Goal: Find specific page/section: Find specific page/section

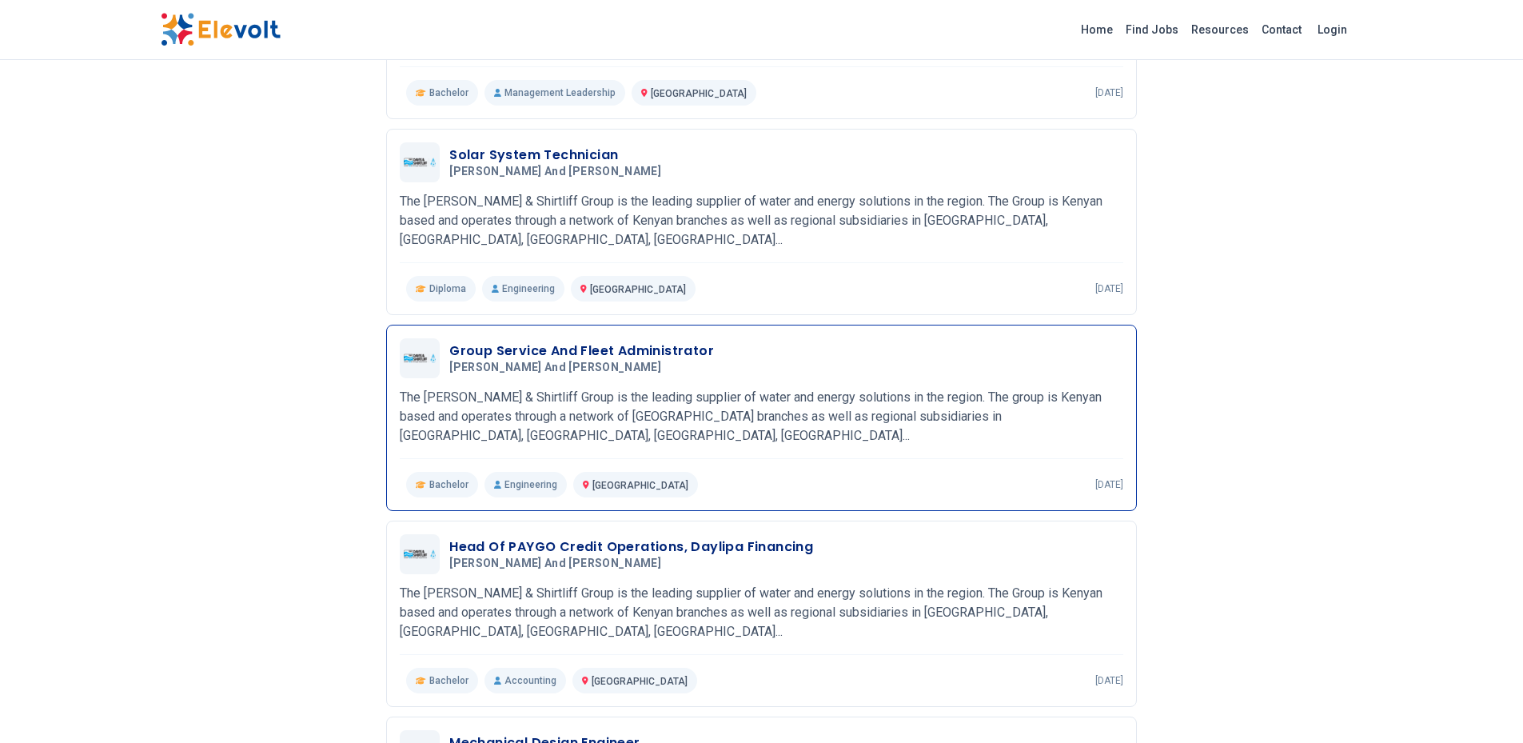
click at [601, 341] on h3 "Group Service And Fleet Administrator" at bounding box center [581, 350] width 265 height 19
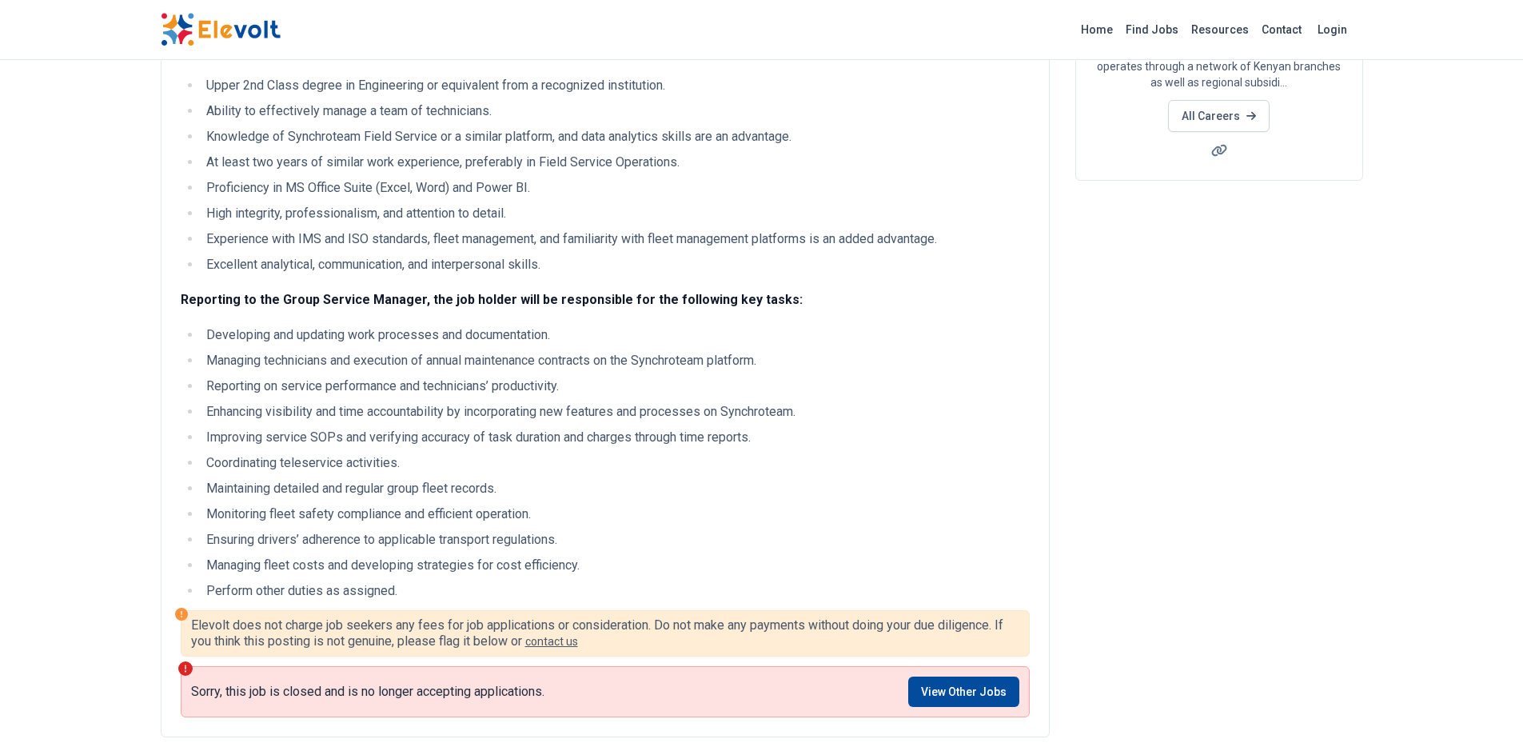
scroll to position [240, 0]
